Goal: Task Accomplishment & Management: Use online tool/utility

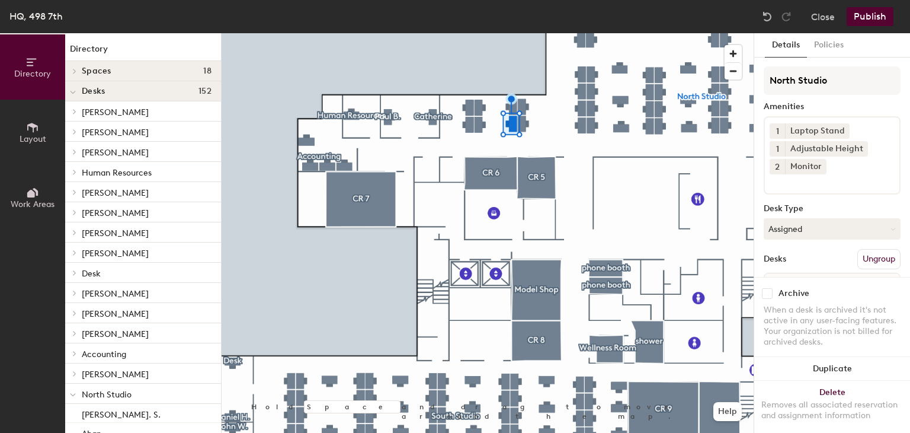
scroll to position [71, 0]
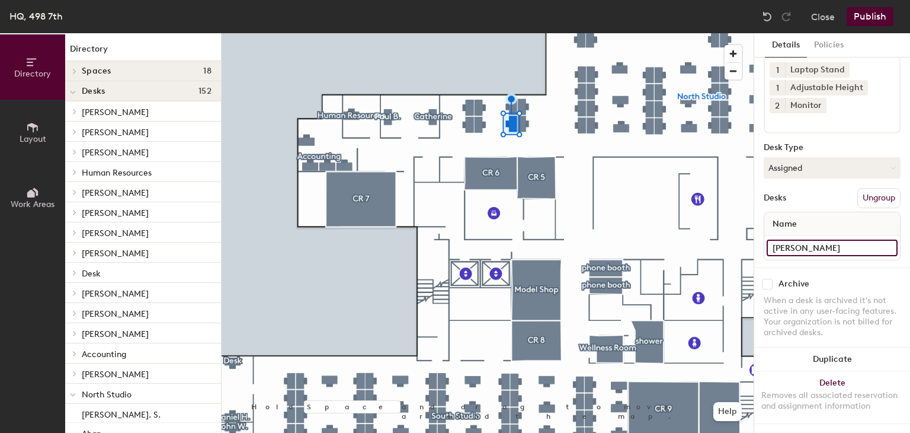
click at [800, 241] on input "[PERSON_NAME]" at bounding box center [832, 247] width 131 height 17
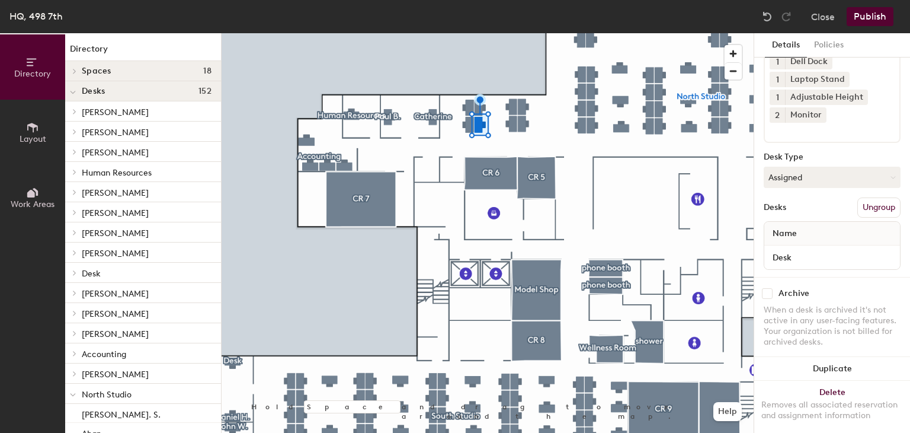
scroll to position [88, 0]
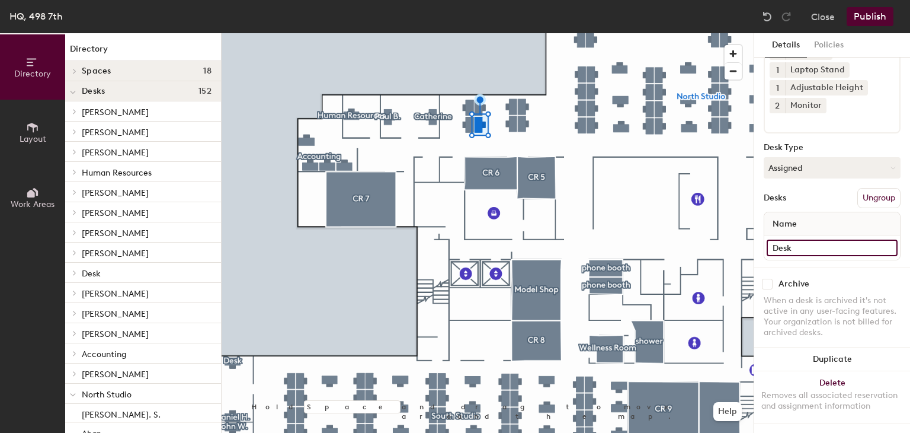
click at [818, 239] on input "Desk" at bounding box center [832, 247] width 131 height 17
type input "[PERSON_NAME]"
click at [782, 239] on input "Desk" at bounding box center [832, 247] width 131 height 17
type input "[PERSON_NAME]"
click at [870, 10] on button "Publish" at bounding box center [870, 16] width 47 height 19
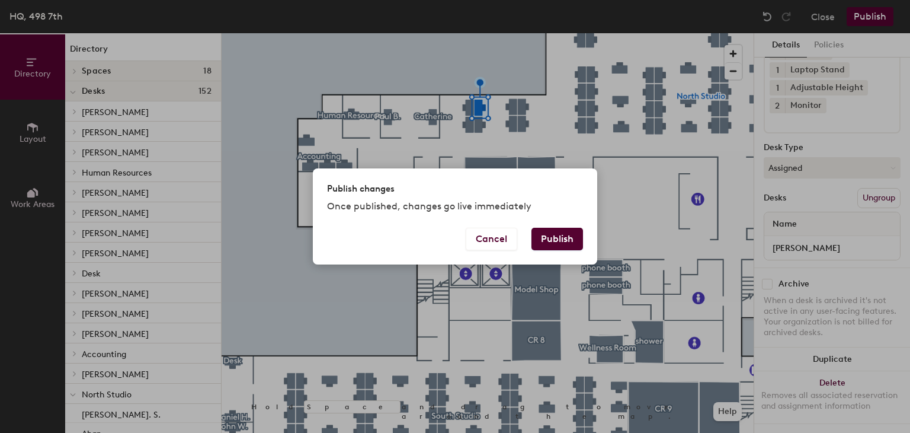
click at [557, 240] on button "Publish" at bounding box center [557, 239] width 52 height 23
